Goal: Find contact information: Find contact information

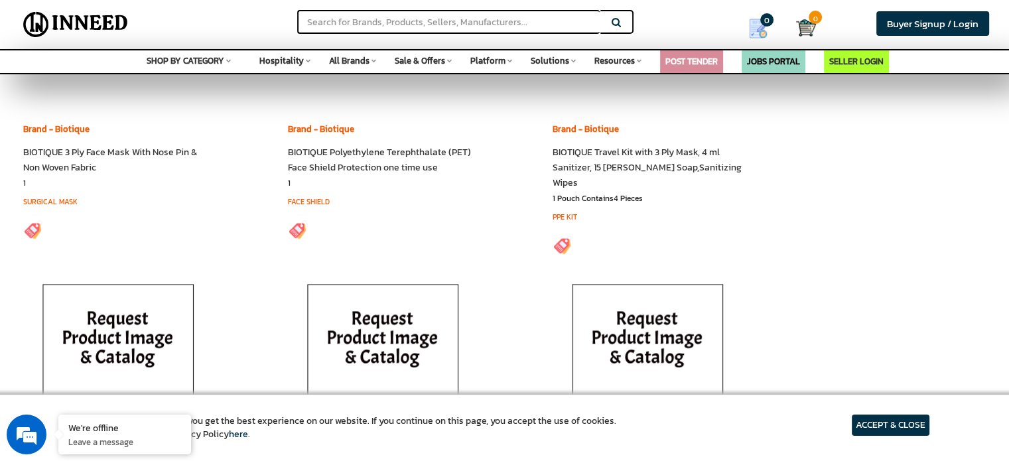
scroll to position [1725, 0]
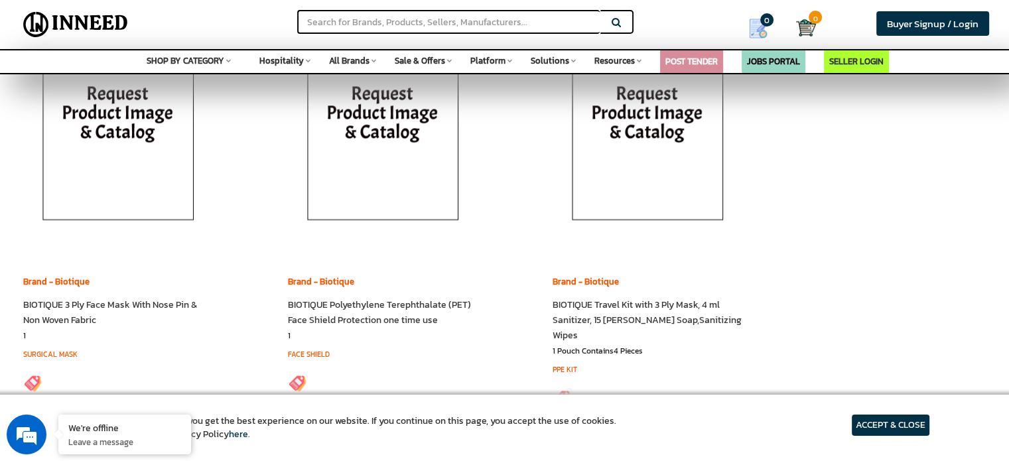
click at [898, 427] on article "ACCEPT & CLOSE" at bounding box center [891, 425] width 78 height 21
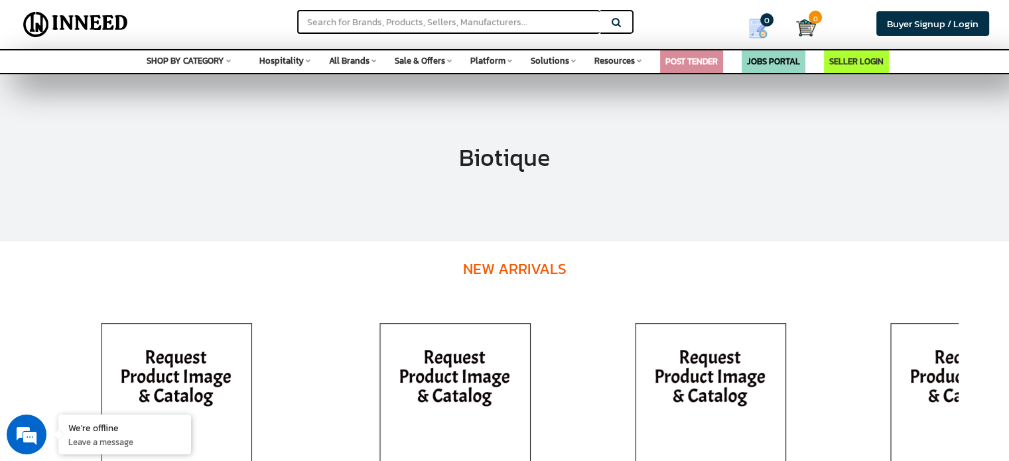
scroll to position [0, 0]
click at [96, 29] on img at bounding box center [75, 24] width 115 height 33
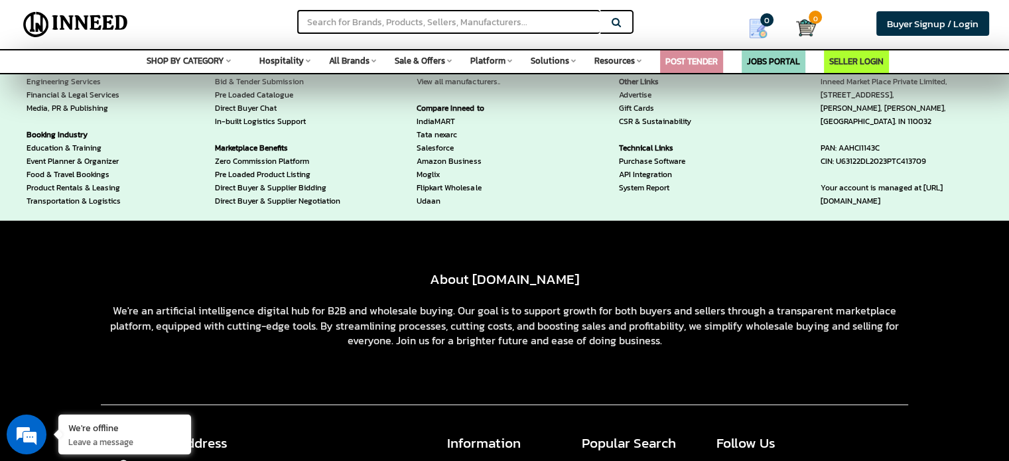
scroll to position [3572, 0]
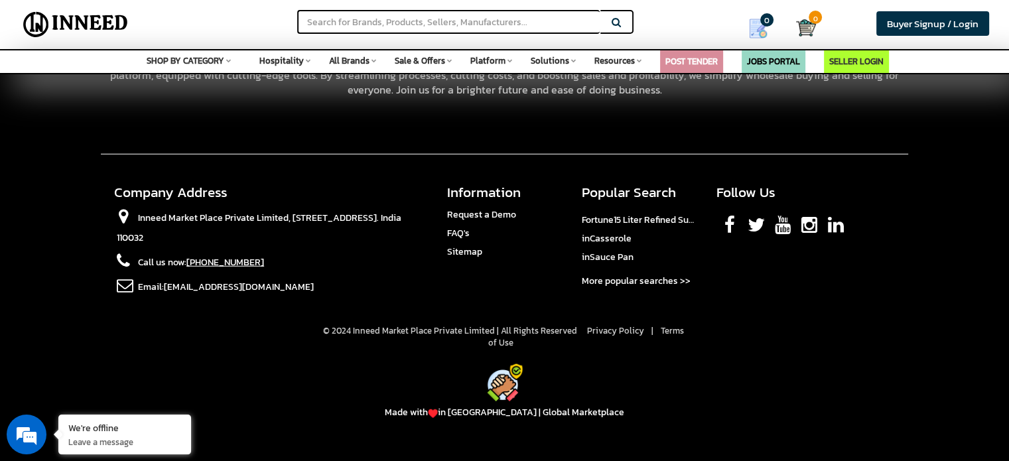
drag, startPoint x: 285, startPoint y: 247, endPoint x: 197, endPoint y: 236, distance: 88.4
click at [192, 253] on li "Call us now: +91 72177 10766" at bounding box center [270, 265] width 313 height 25
copy span "91 72177 10766"
drag, startPoint x: 282, startPoint y: 277, endPoint x: 169, endPoint y: 270, distance: 113.0
click at [162, 281] on li "Email: sales@inneed.market" at bounding box center [270, 289] width 313 height 25
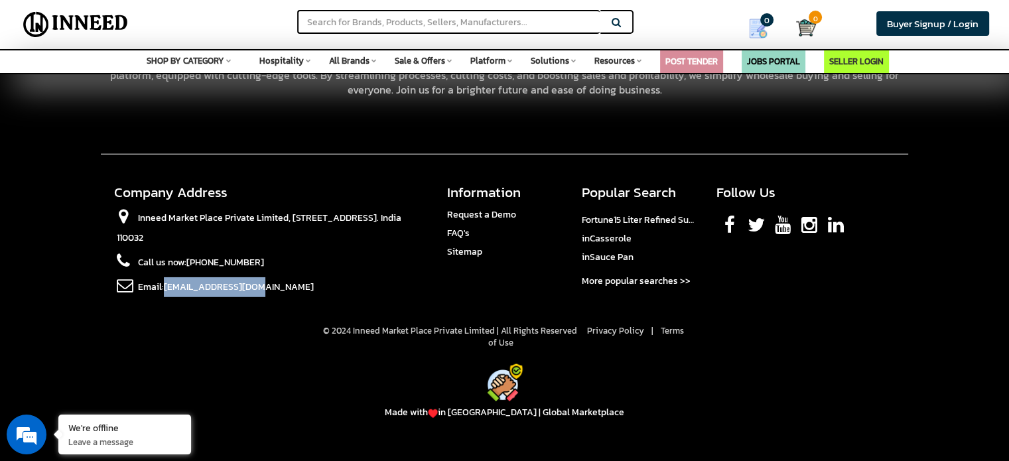
copy li "[EMAIL_ADDRESS][DOMAIN_NAME]"
click at [349, 253] on li "Call us now: +91 72177 10766" at bounding box center [270, 265] width 313 height 25
drag, startPoint x: 344, startPoint y: 225, endPoint x: 290, endPoint y: 198, distance: 60.5
click at [290, 208] on li "Inneed Market Place Private Limited, [STREET_ADDRESS]. India 110032" at bounding box center [270, 230] width 313 height 44
copy span "1st Floor, 4/45 B, Grand Trunk Rd, Shri Ram Nagar, Main Shahdara, Delhi. India …"
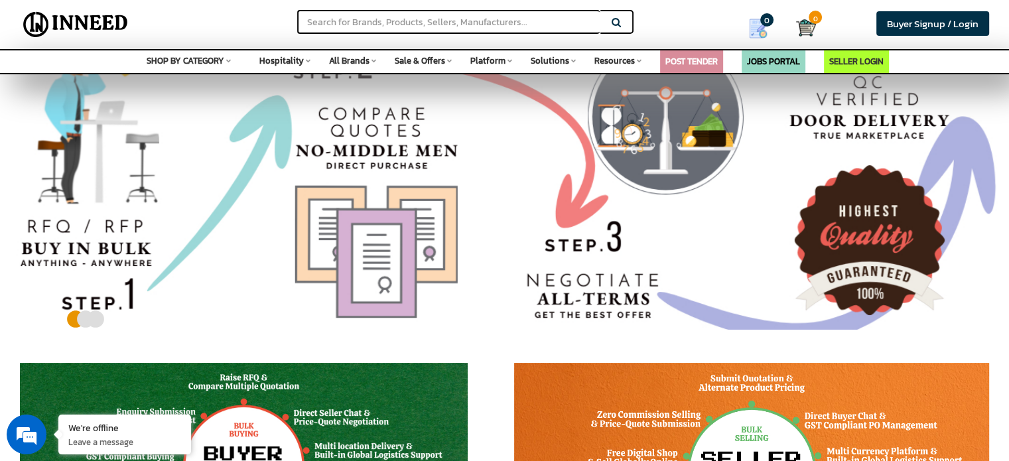
scroll to position [0, 0]
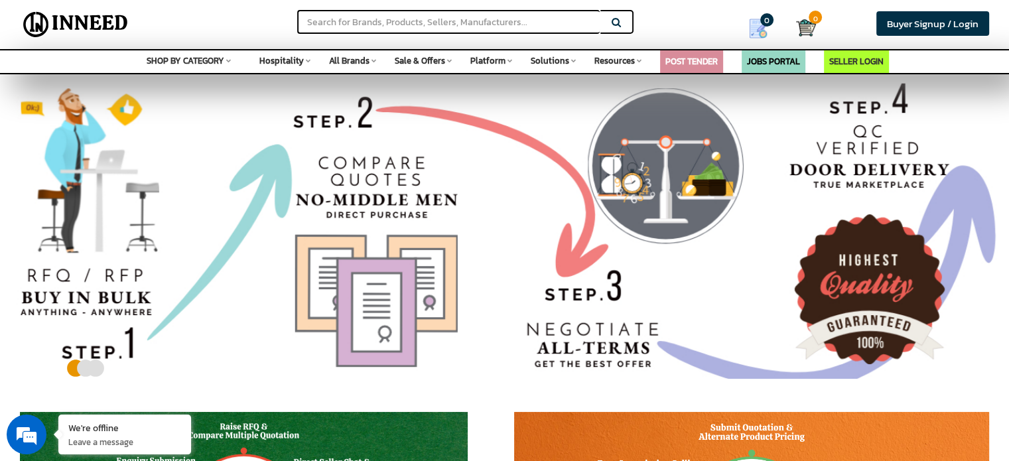
click at [368, 62] on span "All Brands" at bounding box center [349, 60] width 40 height 13
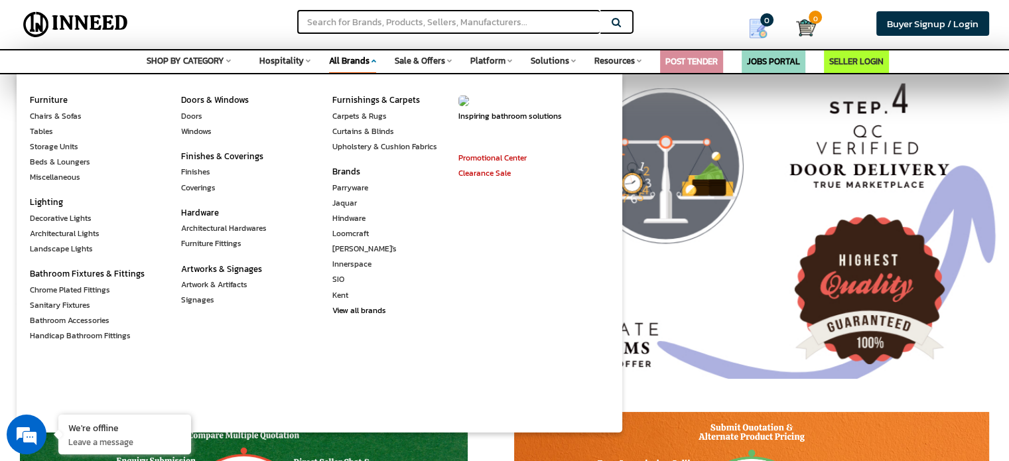
click at [368, 62] on span "All Brands" at bounding box center [349, 60] width 40 height 13
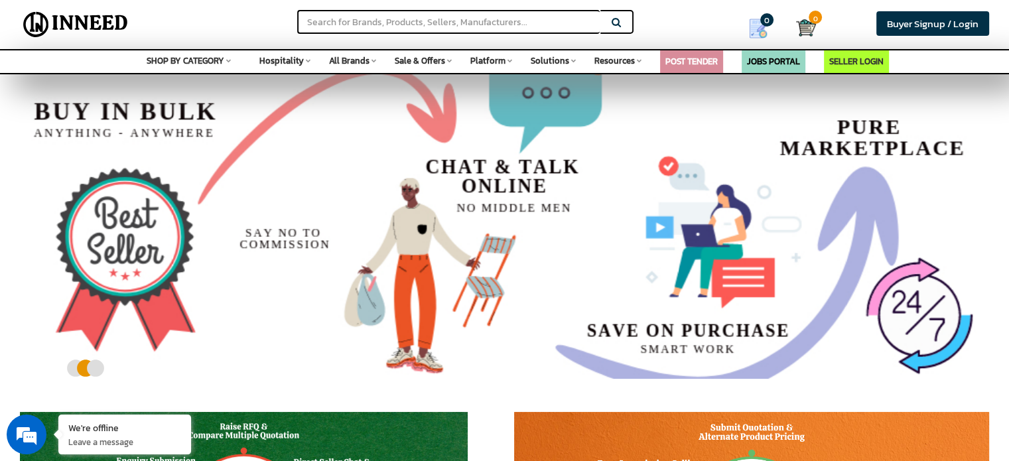
click at [184, 58] on span "SHOP BY CATEGORY" at bounding box center [186, 60] width 78 height 13
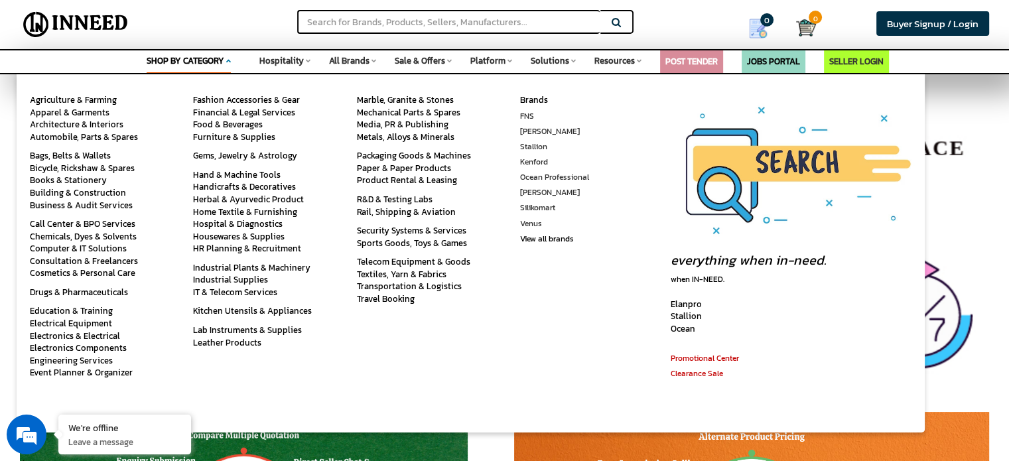
click at [252, 21] on div "Search" at bounding box center [319, 17] width 336 height 34
